Goal: Information Seeking & Learning: Learn about a topic

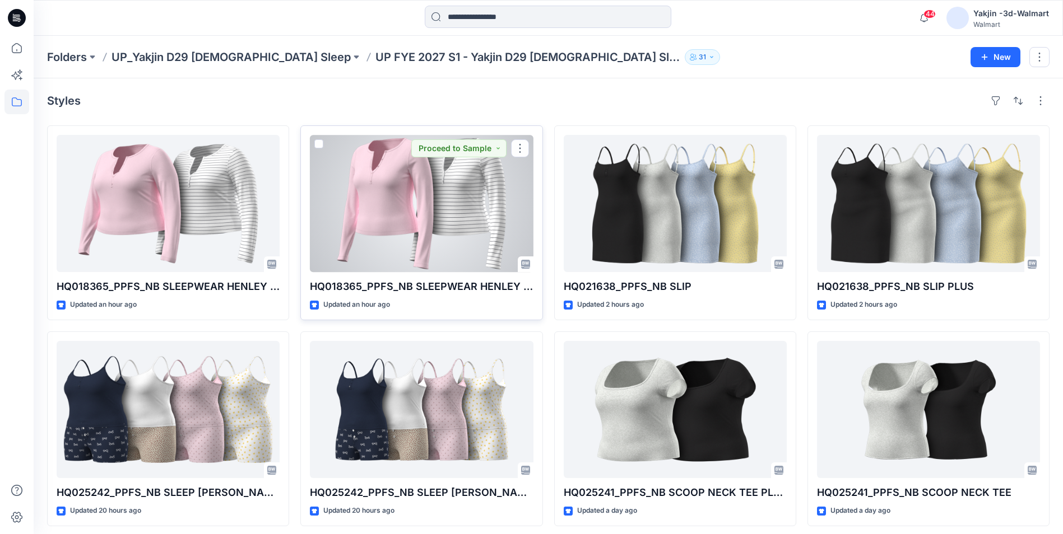
click at [386, 212] on div at bounding box center [421, 203] width 223 height 137
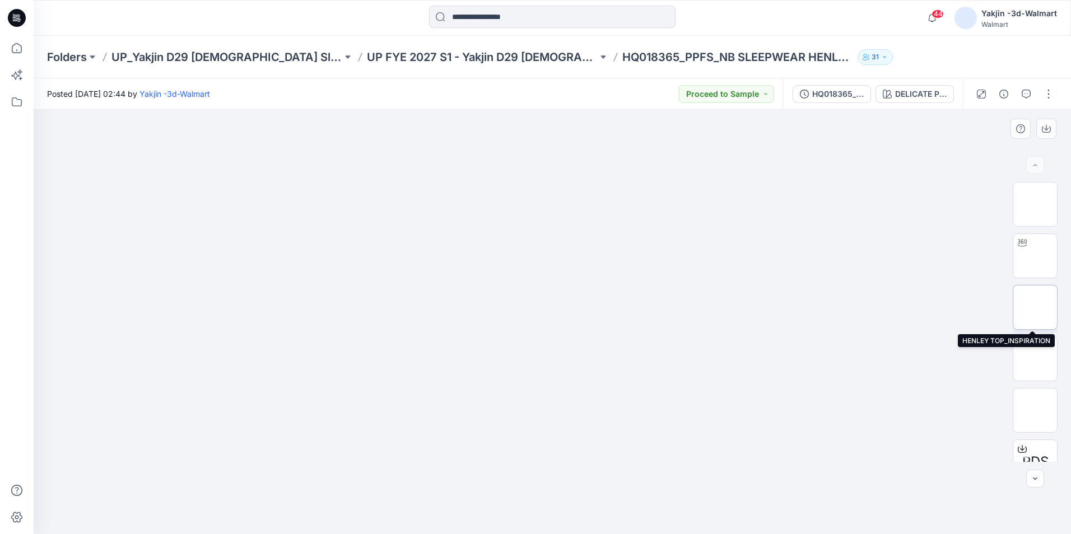
click at [1035, 308] on img at bounding box center [1035, 308] width 0 height 0
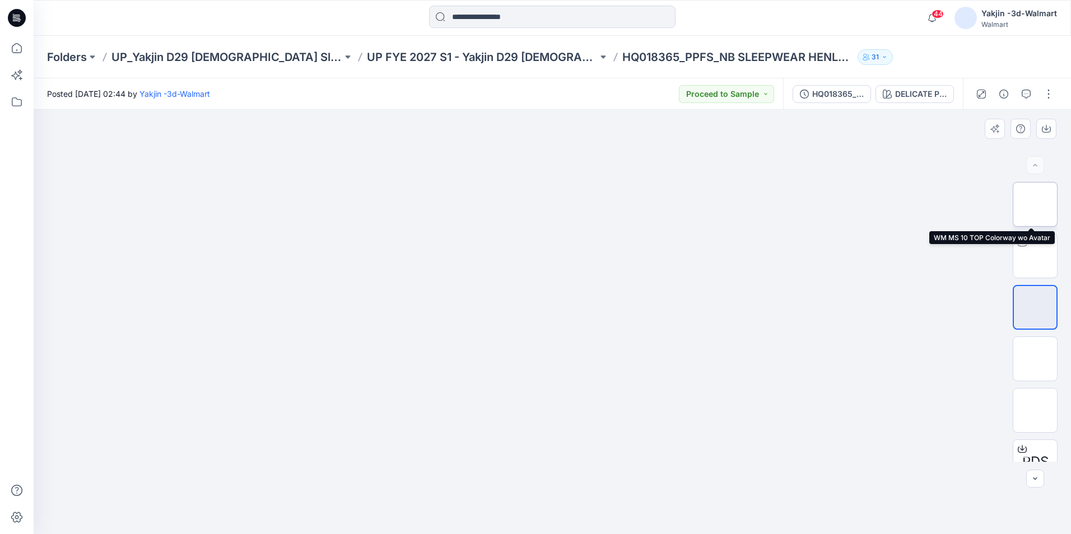
click at [1035, 204] on img at bounding box center [1035, 204] width 0 height 0
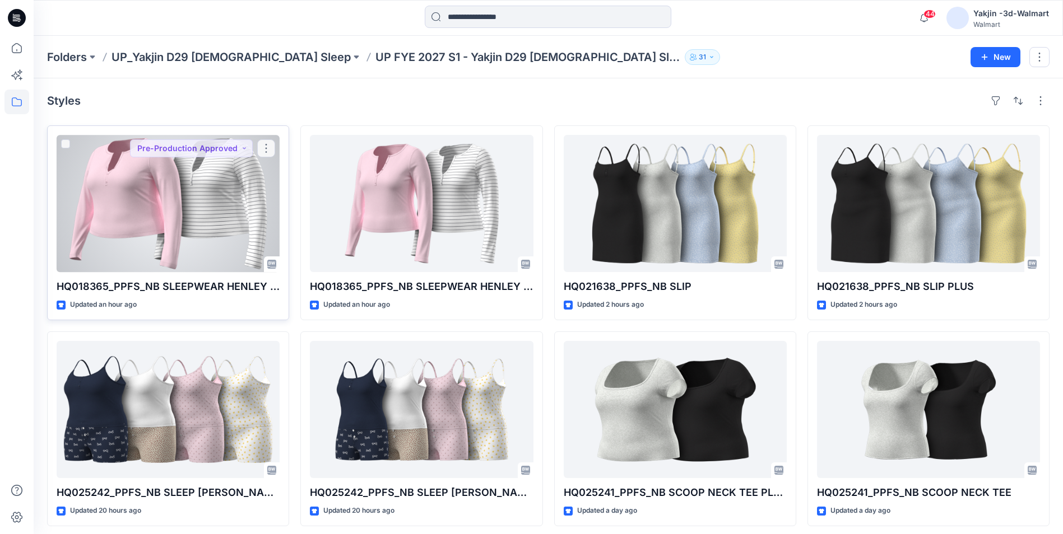
click at [213, 185] on div at bounding box center [168, 203] width 223 height 137
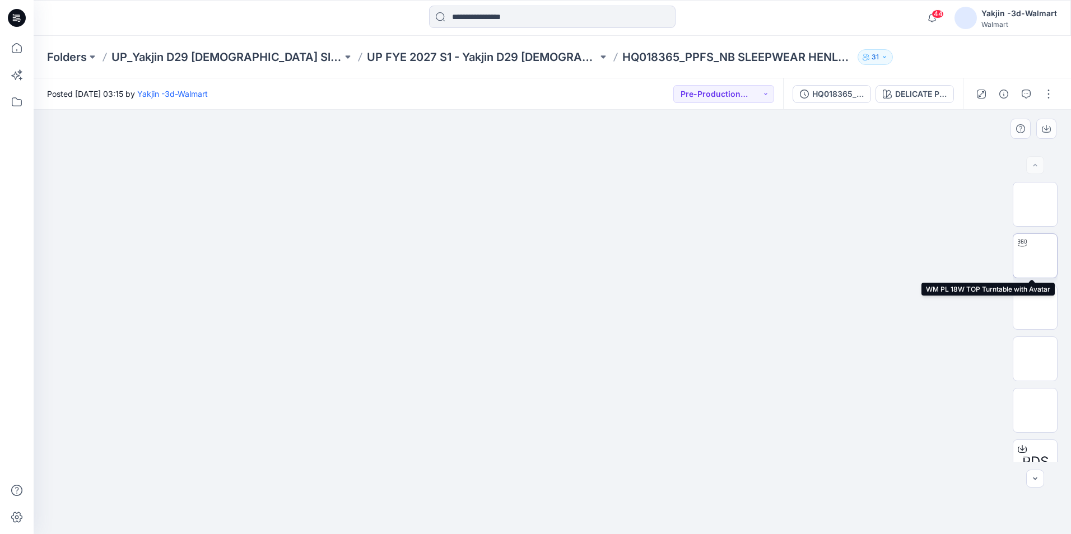
click at [1035, 256] on img at bounding box center [1035, 256] width 0 height 0
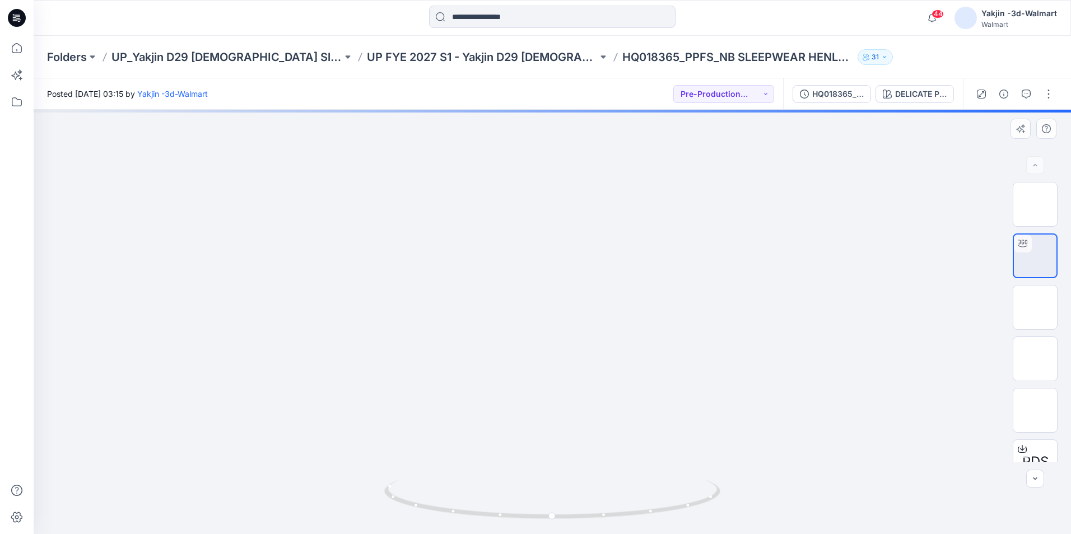
drag, startPoint x: 565, startPoint y: 193, endPoint x: 568, endPoint y: 333, distance: 140.1
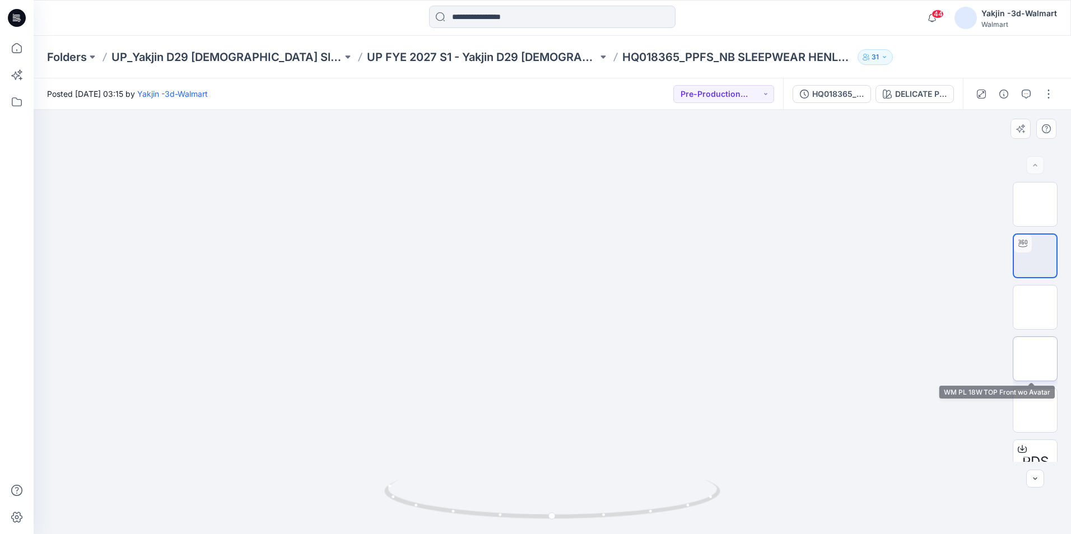
click at [1035, 359] on img at bounding box center [1035, 359] width 0 height 0
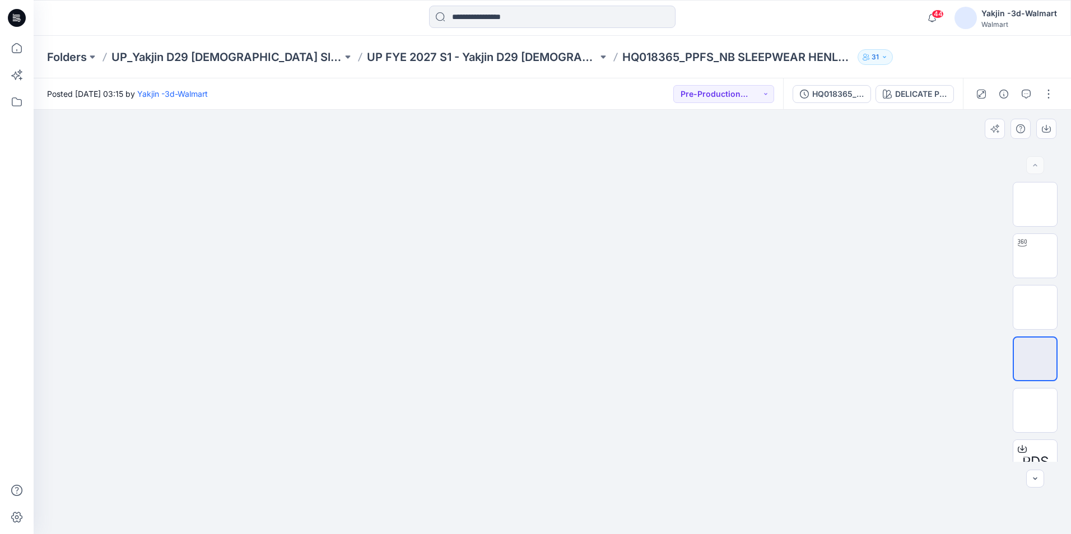
drag, startPoint x: 556, startPoint y: 173, endPoint x: 545, endPoint y: 289, distance: 117.1
click at [543, 110] on img at bounding box center [552, 110] width 513 height 0
click at [1035, 256] on img at bounding box center [1035, 256] width 0 height 0
drag, startPoint x: 552, startPoint y: 206, endPoint x: 570, endPoint y: 356, distance: 151.2
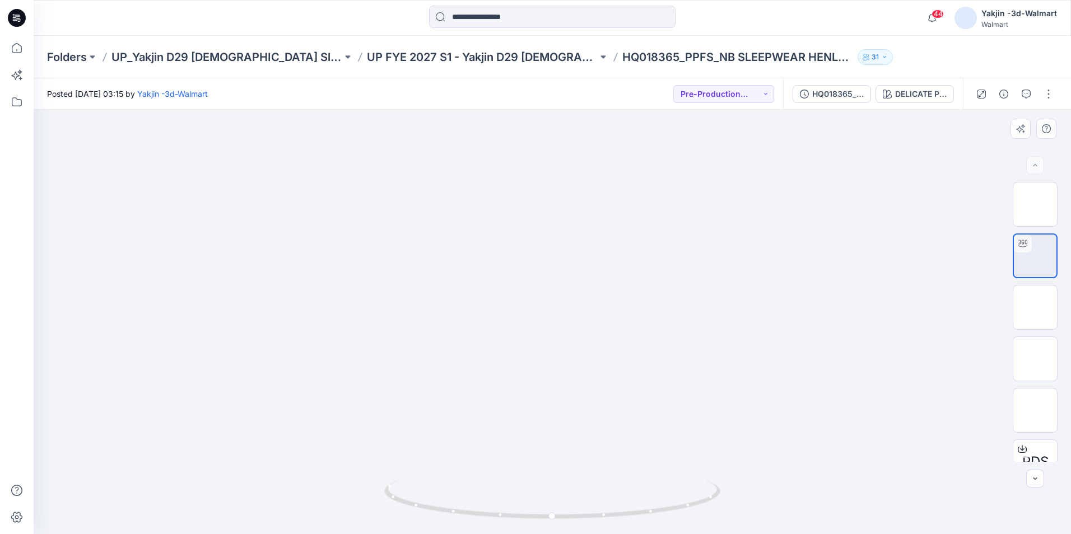
drag, startPoint x: 569, startPoint y: 328, endPoint x: 563, endPoint y: 333, distance: 7.9
click at [568, 16] on img at bounding box center [561, 16] width 1162 height 0
drag, startPoint x: 614, startPoint y: 420, endPoint x: 606, endPoint y: 390, distance: 30.7
click at [1035, 308] on img at bounding box center [1035, 308] width 0 height 0
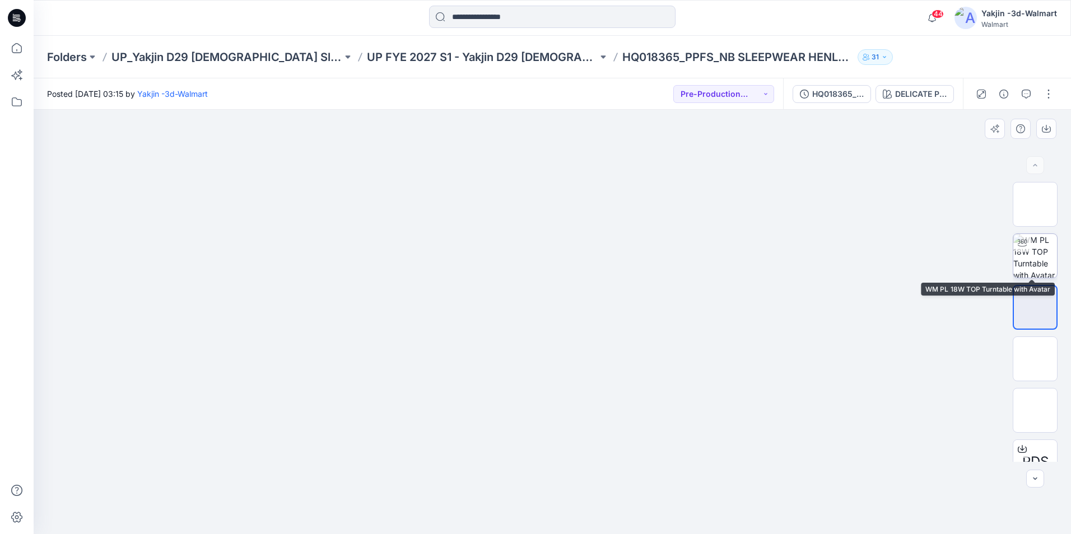
click at [1030, 258] on img at bounding box center [1035, 256] width 44 height 44
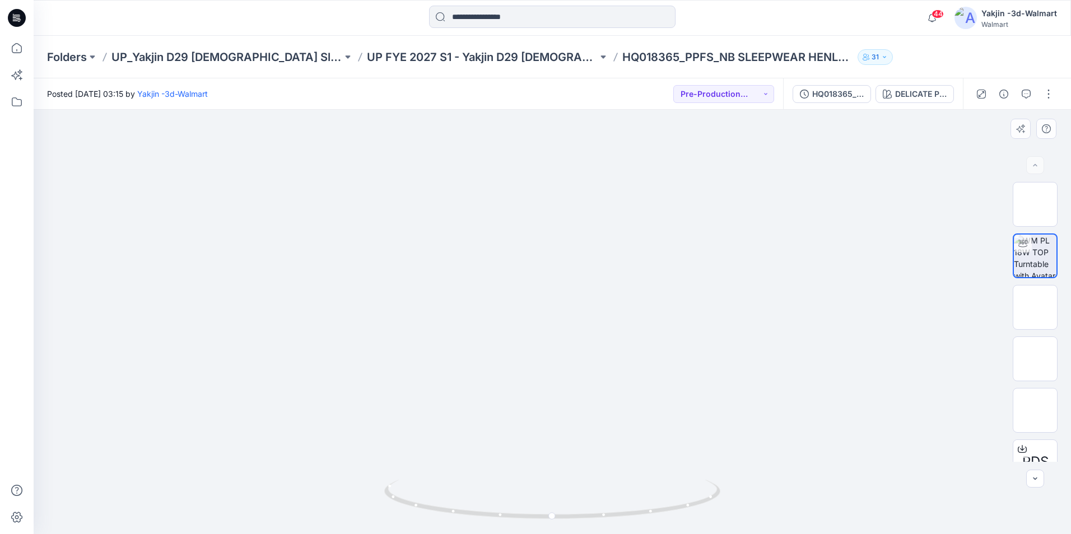
drag, startPoint x: 557, startPoint y: 305, endPoint x: 554, endPoint y: 433, distance: 128.3
drag, startPoint x: 528, startPoint y: 354, endPoint x: 557, endPoint y: 323, distance: 42.8
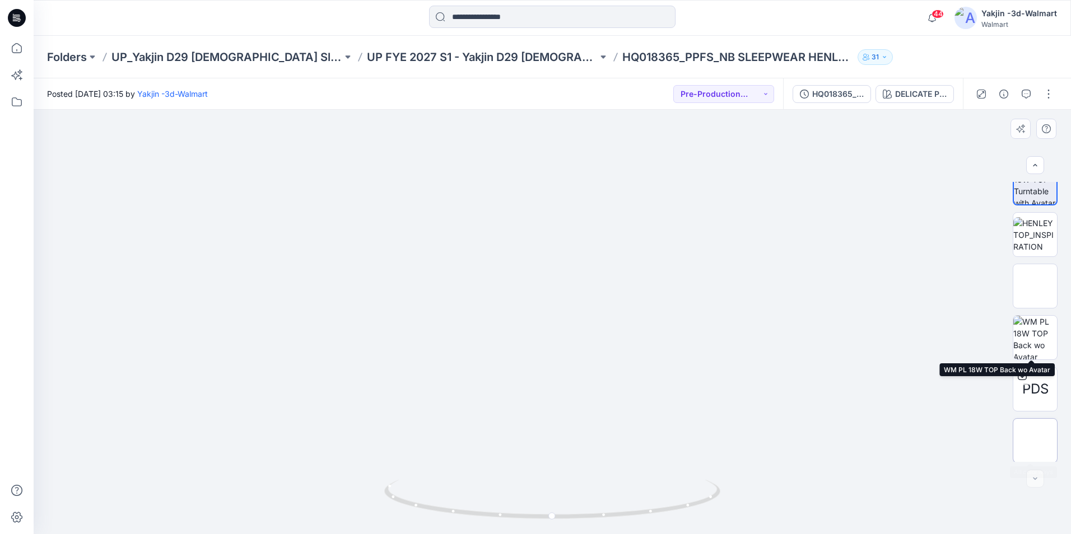
scroll to position [74, 0]
click at [1035, 440] on img at bounding box center [1035, 440] width 0 height 0
